Goal: Contribute content: Add original content to the website for others to see

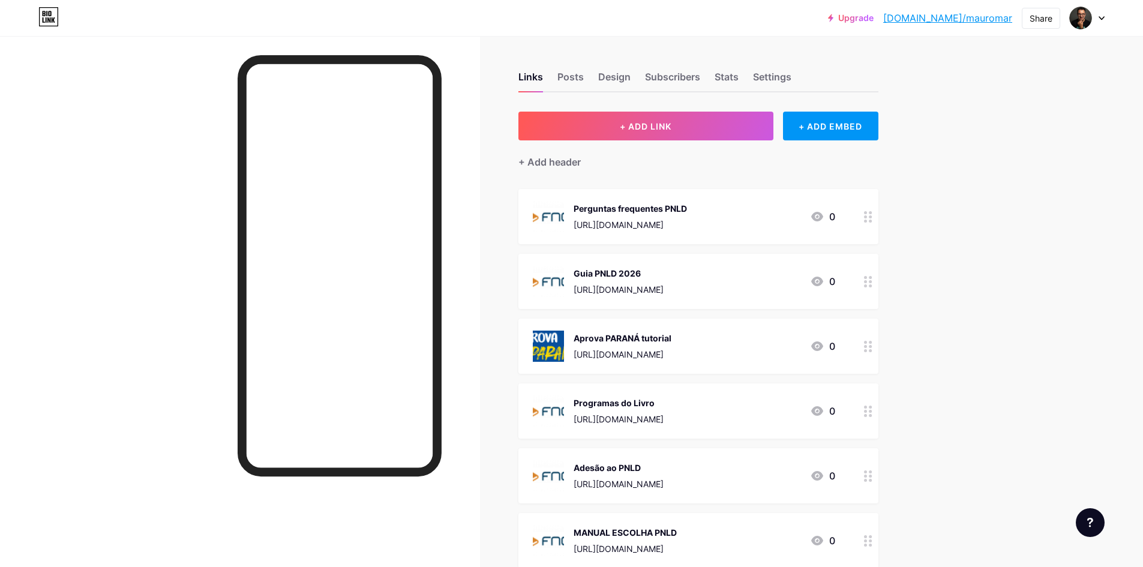
click at [657, 122] on span "+ ADD LINK" at bounding box center [646, 126] width 52 height 10
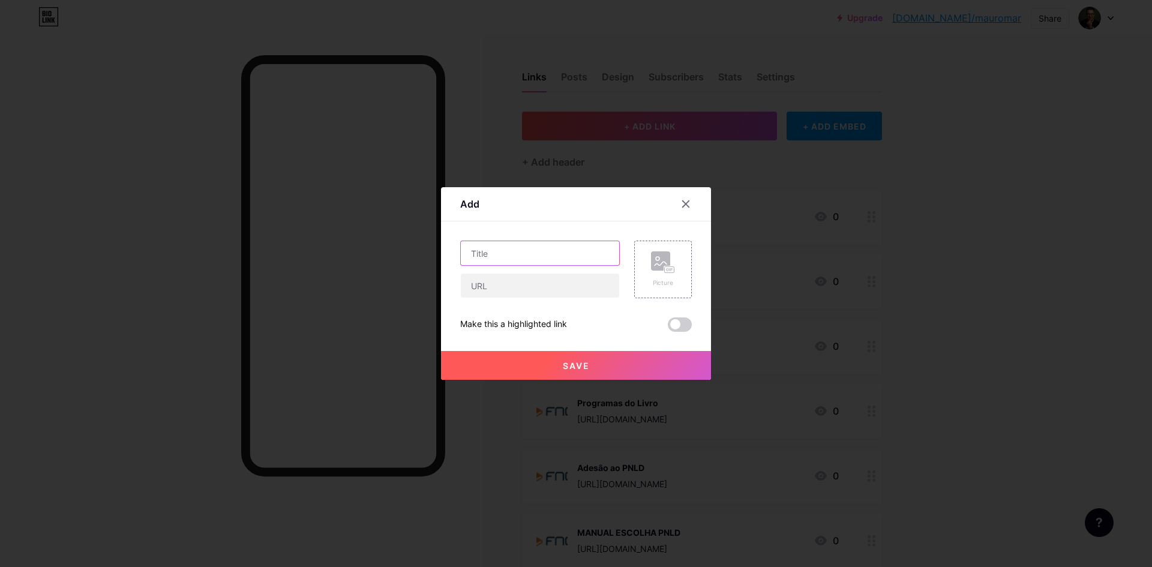
click at [531, 258] on input "text" at bounding box center [540, 253] width 158 height 24
type input "PONTOS FOCAIS"
click at [541, 298] on div at bounding box center [540, 285] width 160 height 25
click at [540, 284] on input "text" at bounding box center [540, 286] width 158 height 24
paste input "[URL][DOMAIN_NAME]"
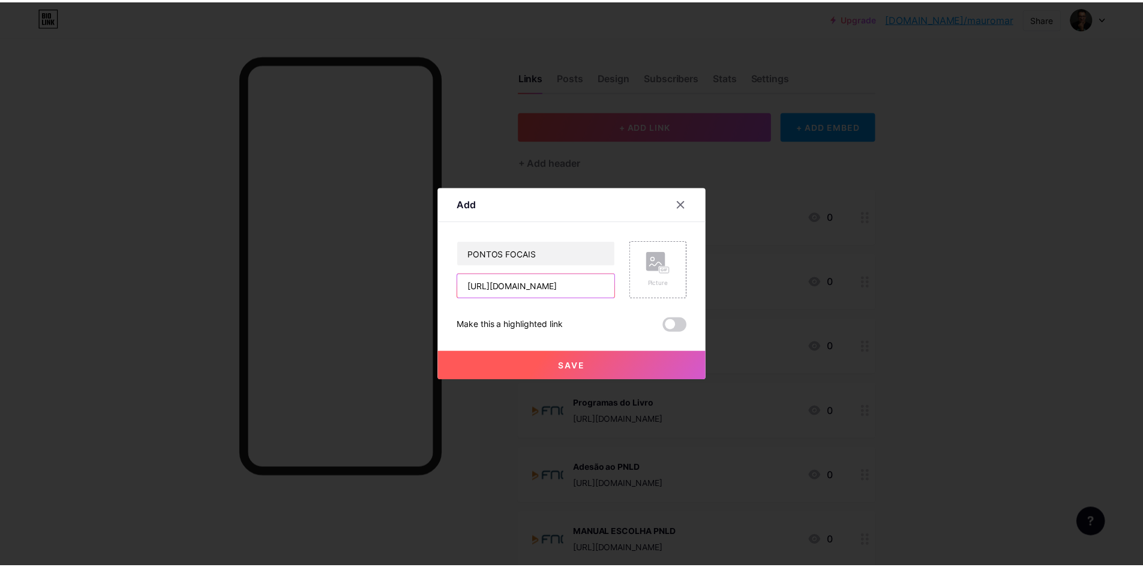
scroll to position [0, 387]
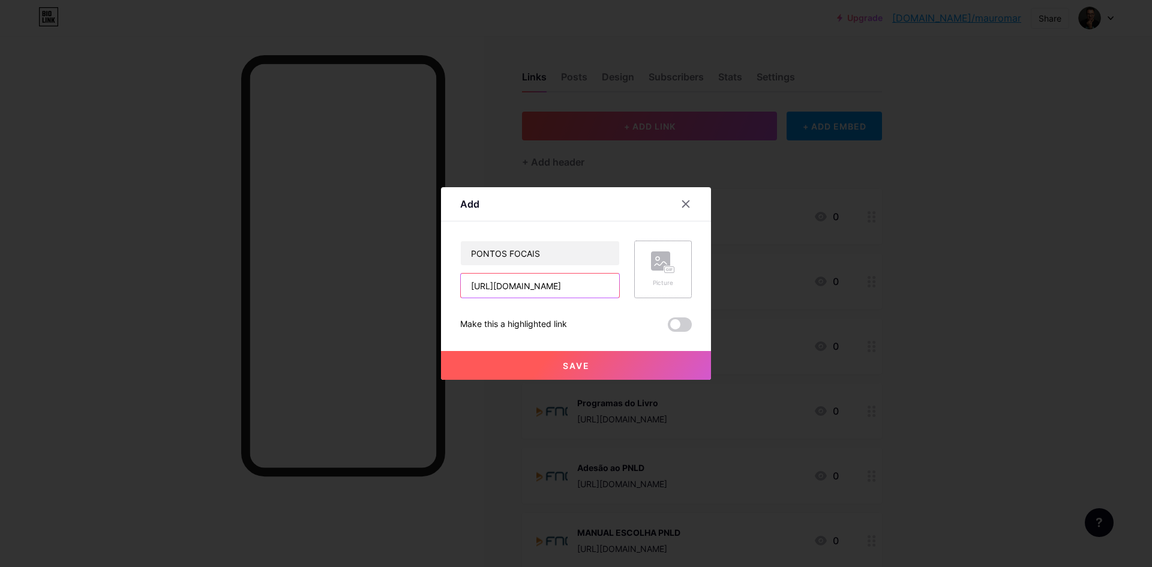
type input "[URL][DOMAIN_NAME]"
click at [659, 263] on rect at bounding box center [660, 260] width 19 height 19
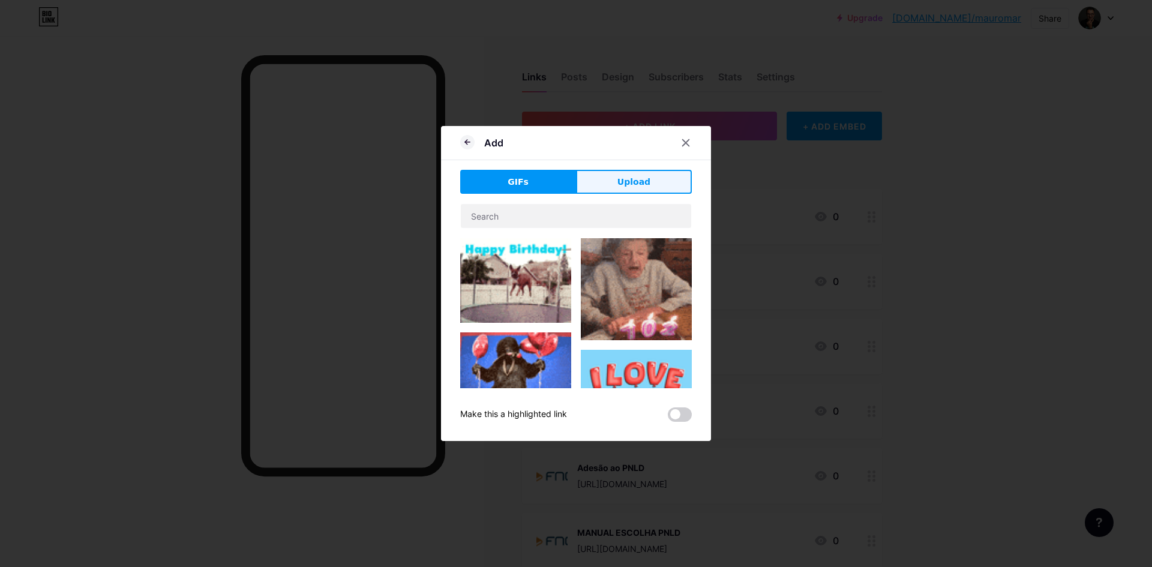
click at [629, 178] on span "Upload" at bounding box center [633, 182] width 33 height 13
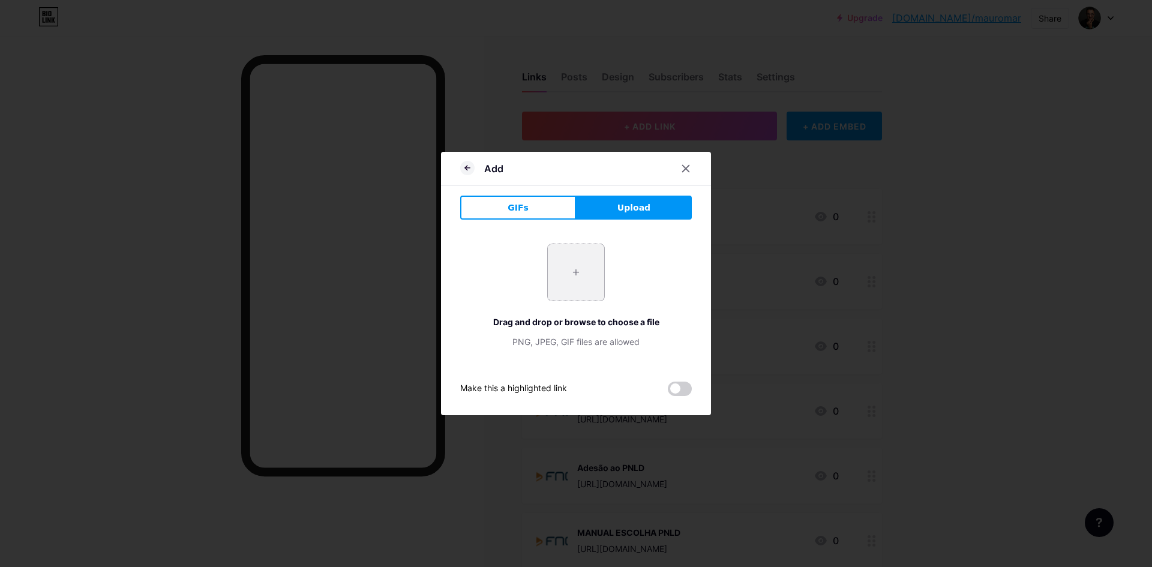
click at [578, 266] on input "file" at bounding box center [576, 272] width 56 height 56
type input "C:\fakepath\Whatsapp.jpg"
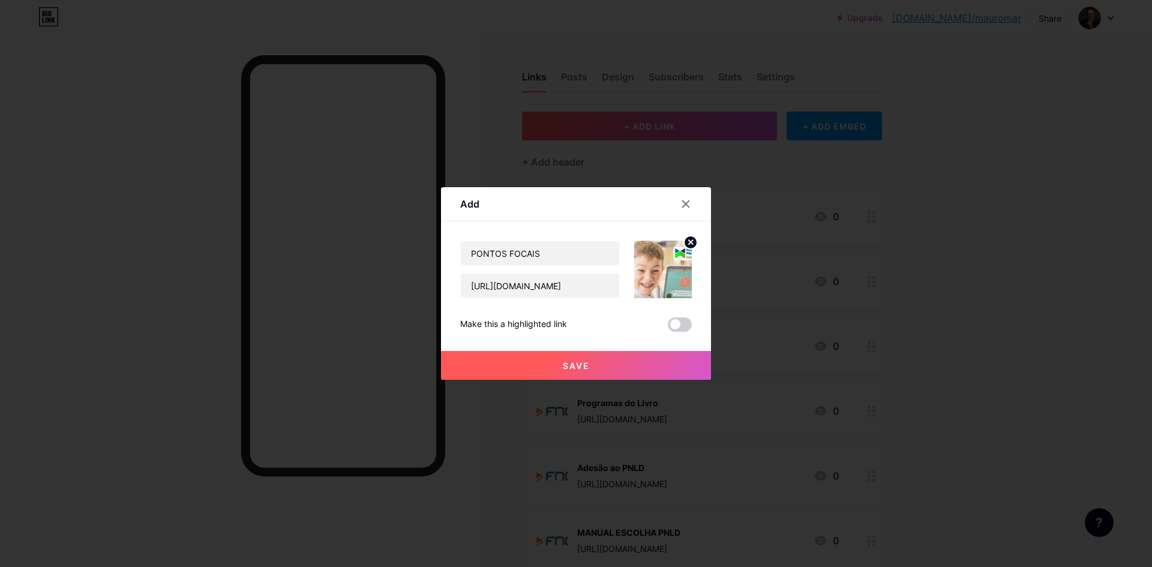
click at [574, 362] on span "Save" at bounding box center [576, 366] width 27 height 10
